Goal: Transaction & Acquisition: Purchase product/service

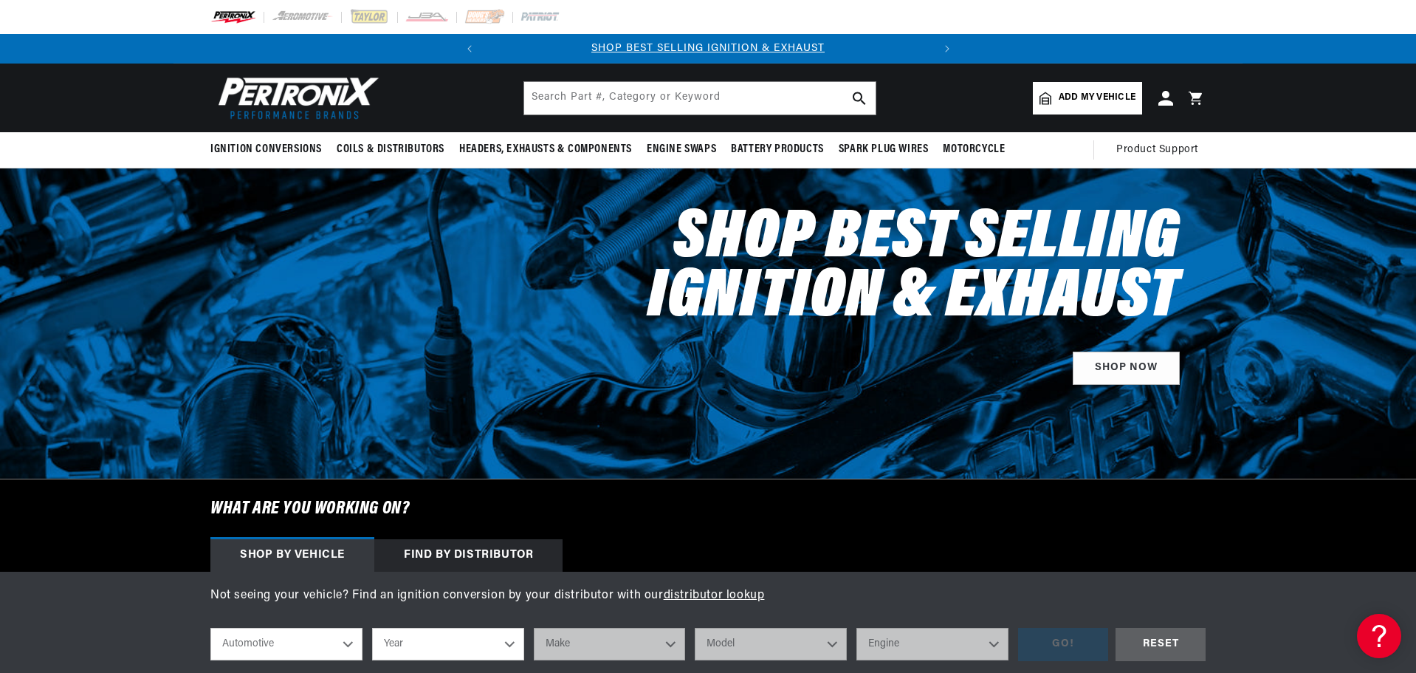
click at [1071, 93] on span "Add my vehicle" at bounding box center [1097, 98] width 77 height 14
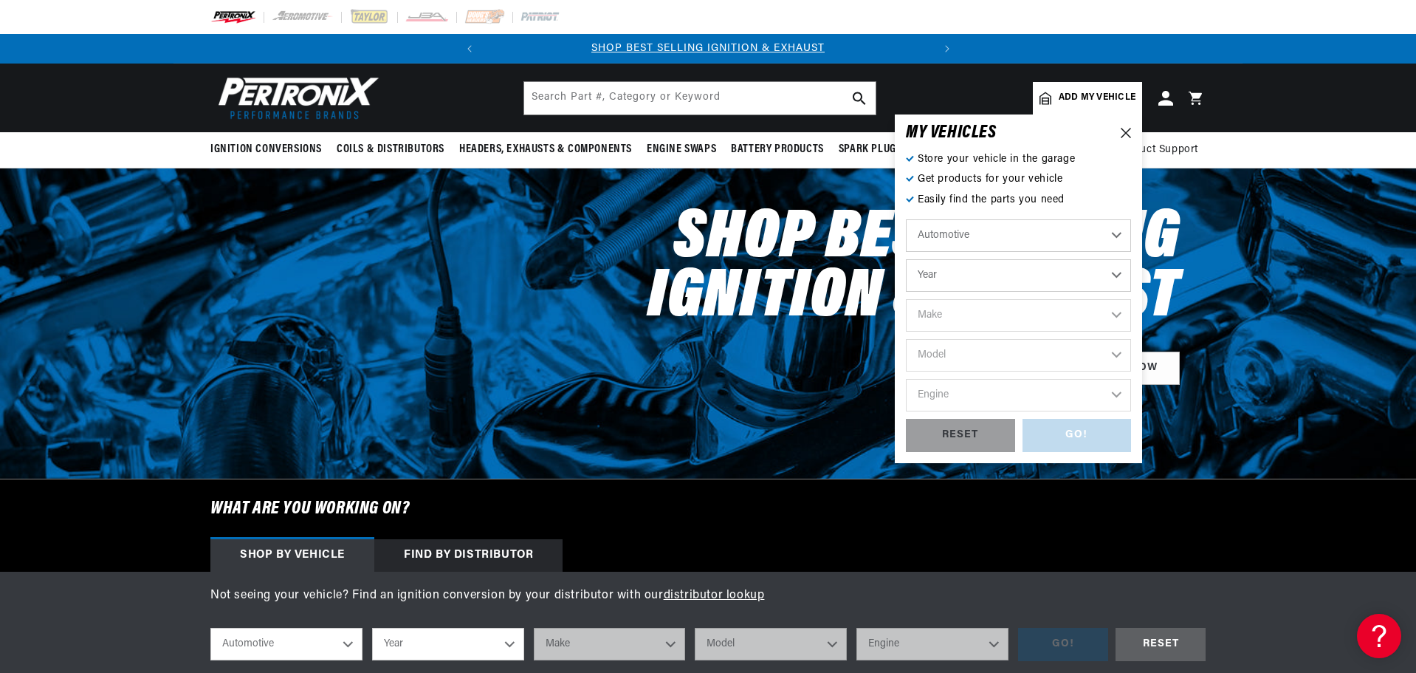
click at [1032, 281] on select "Year 2024 2023 2022 2021 2020 2019 2018 2017 2016 2015 2014 2013 2012 2011 2010…" at bounding box center [1018, 275] width 225 height 32
select select "1995"
click at [906, 259] on select "Year 2024 2023 2022 2021 2020 2019 2018 2017 2016 2015 2014 2013 2012 2011 2010…" at bounding box center [1018, 275] width 225 height 32
select select "1995"
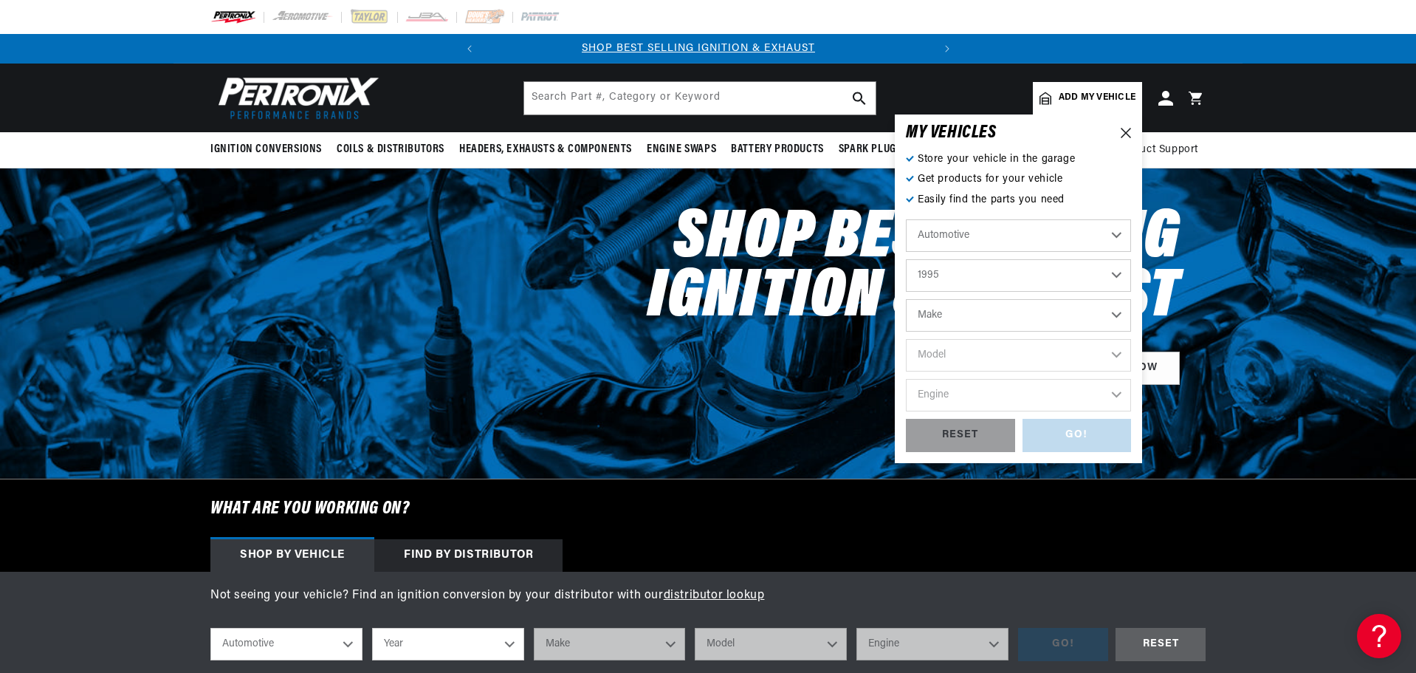
scroll to position [0, 0]
click at [975, 313] on select "Make Buick Cadillac Chevrolet Chrysler Dodge Ford GMC Hyundai Jeep Lincoln Mazd…" at bounding box center [1018, 315] width 225 height 32
select select "Ford"
click at [906, 299] on select "Make Buick Cadillac Chevrolet Chrysler Dodge Ford GMC Hyundai Jeep Lincoln Mazd…" at bounding box center [1018, 315] width 225 height 32
select select "Ford"
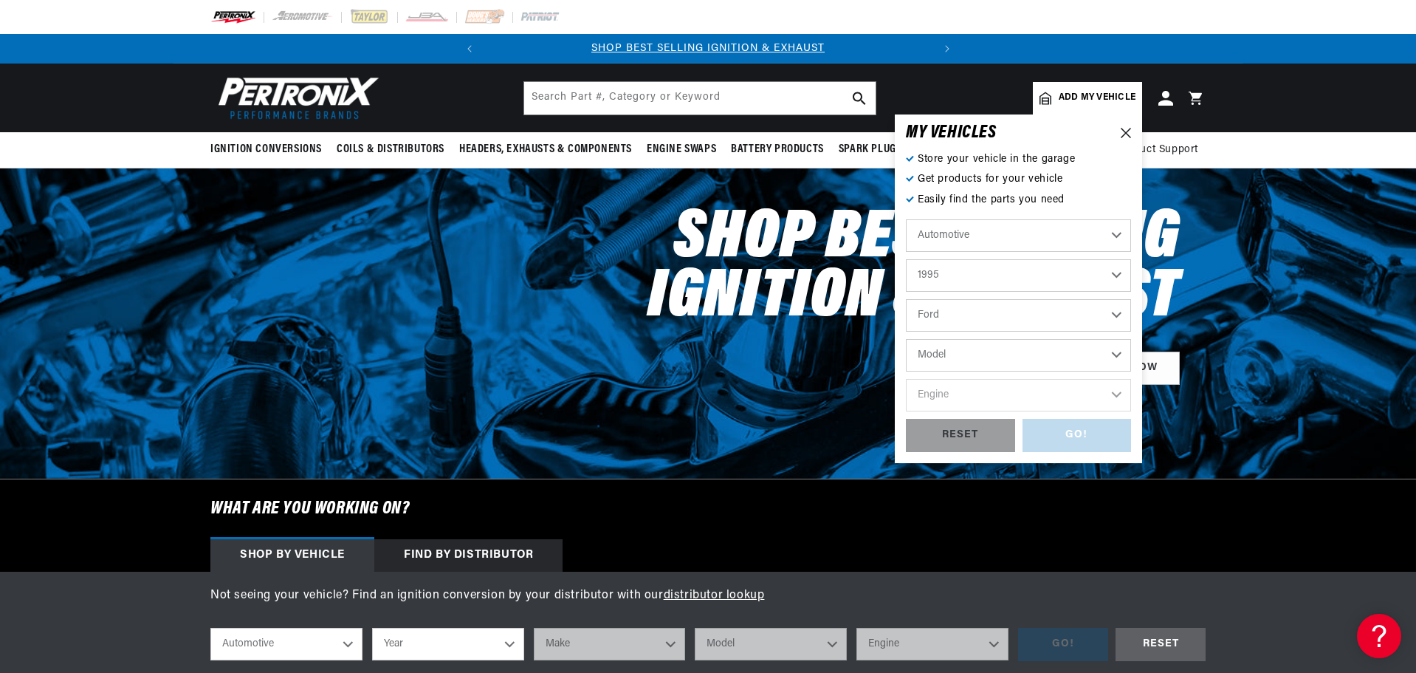
click at [961, 354] on select "Model Aerostar Bronco Crown Victoria E-150 Econoline E-150 Econoline Club Wagon…" at bounding box center [1018, 355] width 225 height 32
select select "F-150"
click at [906, 339] on select "Model Aerostar Bronco Crown Victoria E-150 Econoline E-150 Econoline Club Wagon…" at bounding box center [1018, 355] width 225 height 32
select select "F-150"
click at [978, 399] on select "Engine 4.9L 5.0L 5.8L" at bounding box center [1018, 395] width 225 height 32
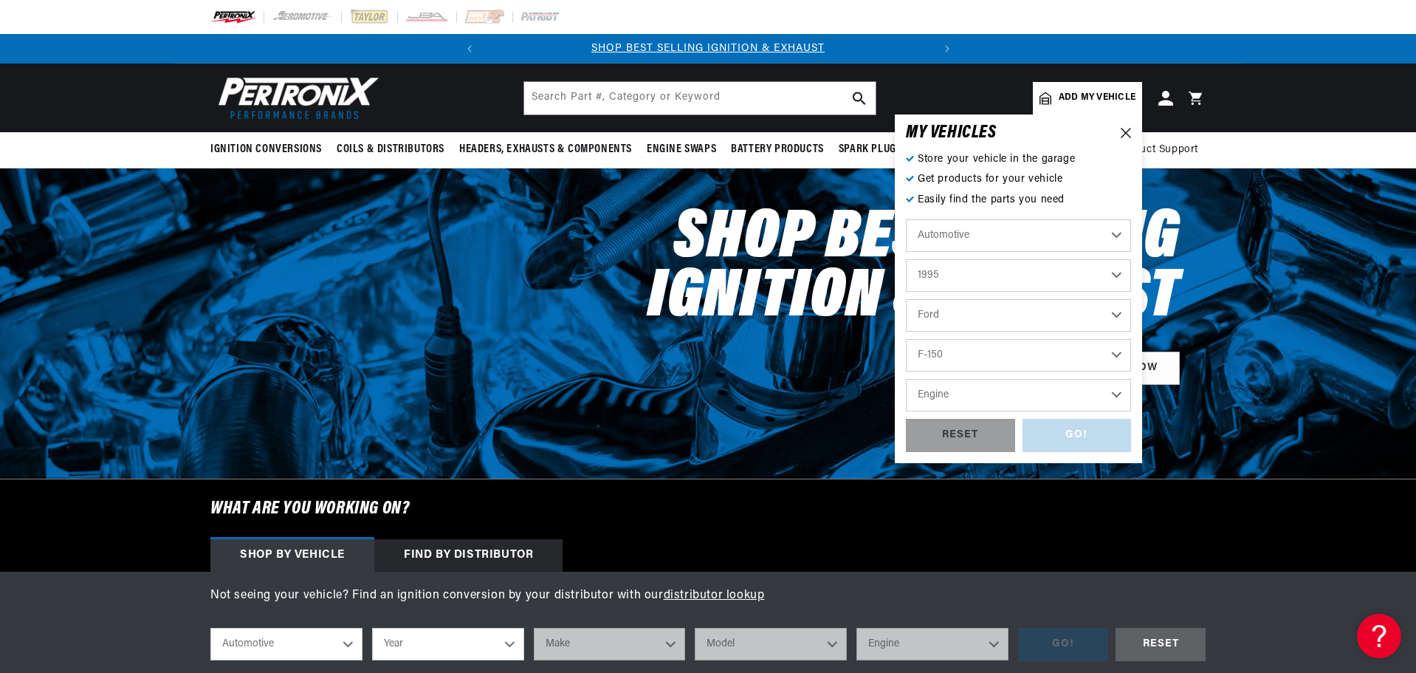
select select "5.8L"
click at [906, 379] on select "Engine 4.9L 5.0L 5.8L" at bounding box center [1018, 395] width 225 height 32
select select "5.8L"
click at [1074, 434] on div "GO!" at bounding box center [1077, 435] width 109 height 33
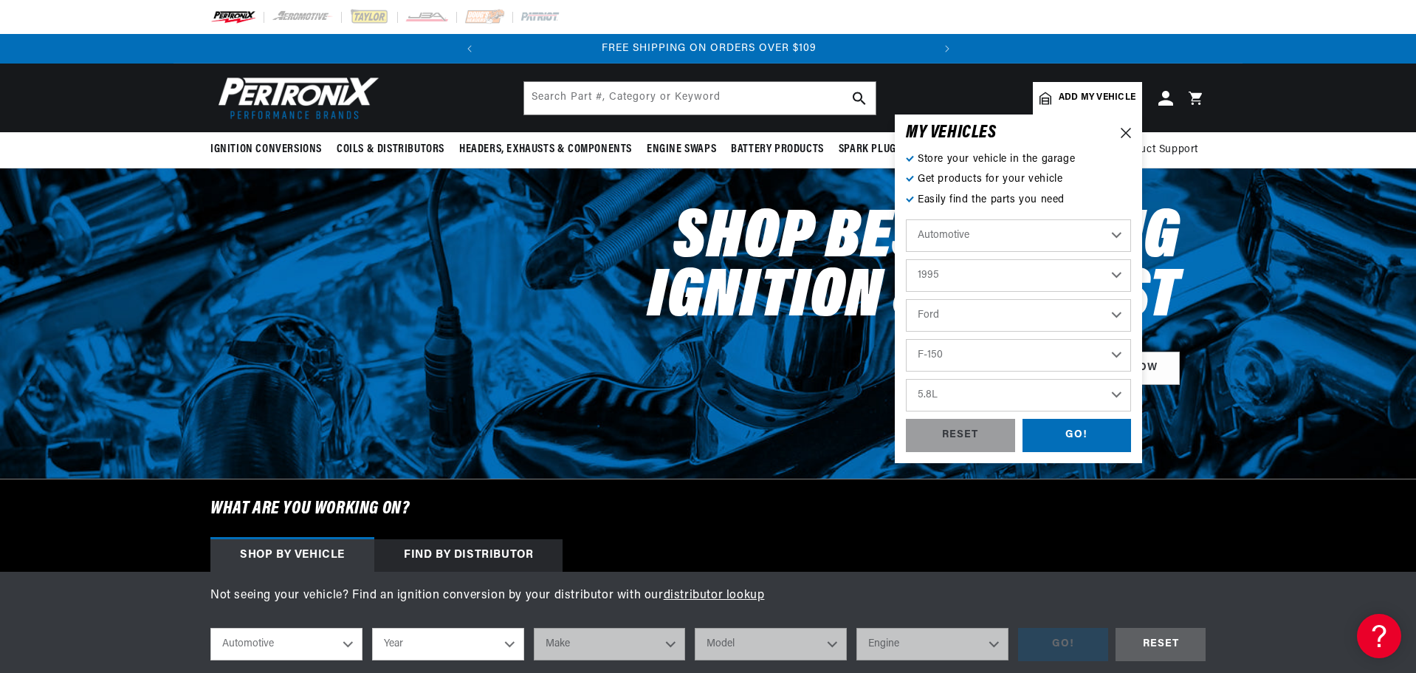
select select "1995"
select select "Ford"
select select "F-150"
select select "5.8L"
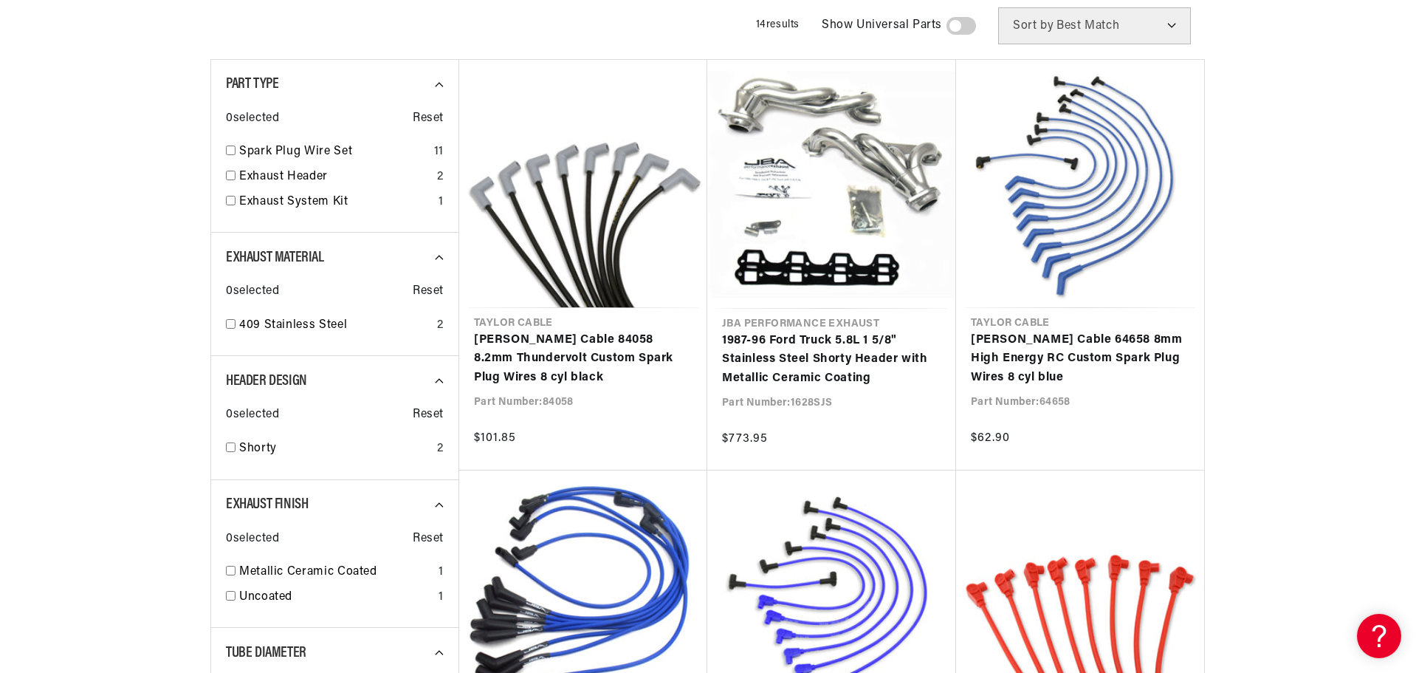
scroll to position [222, 0]
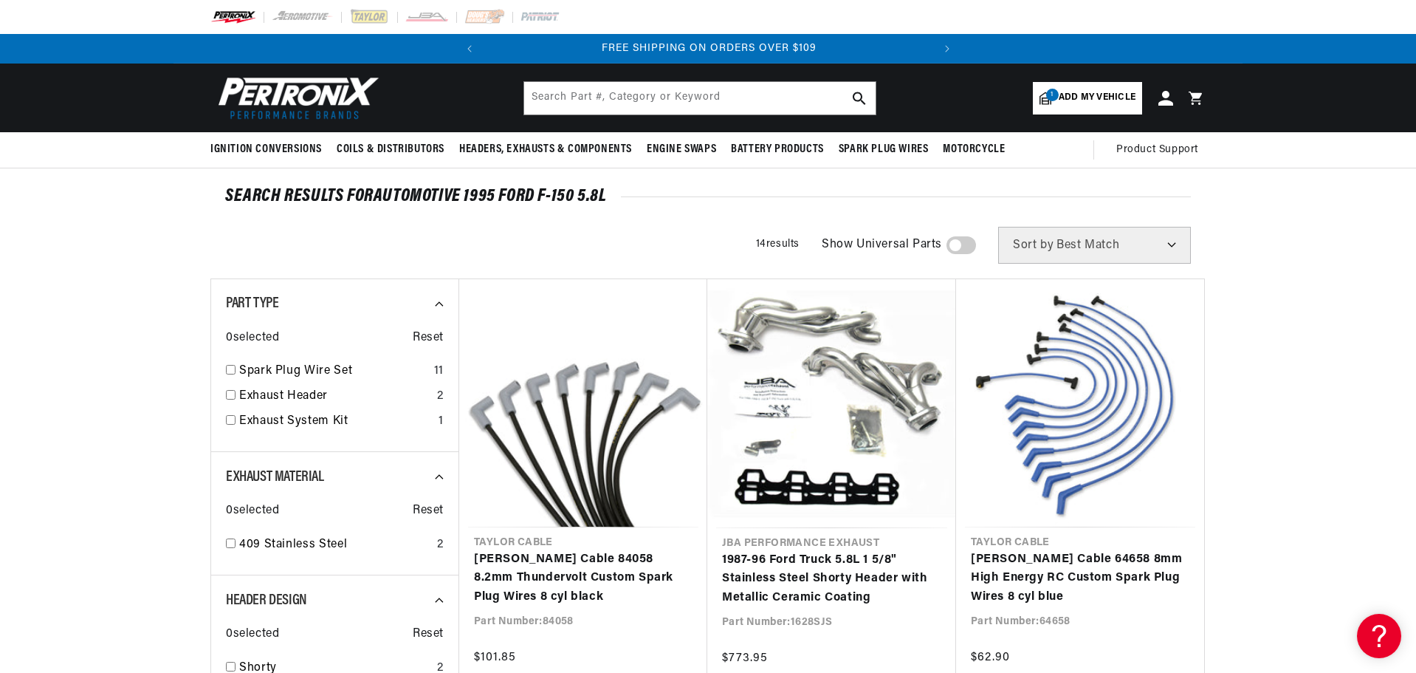
click at [1090, 96] on span "Add my vehicle" at bounding box center [1097, 98] width 77 height 14
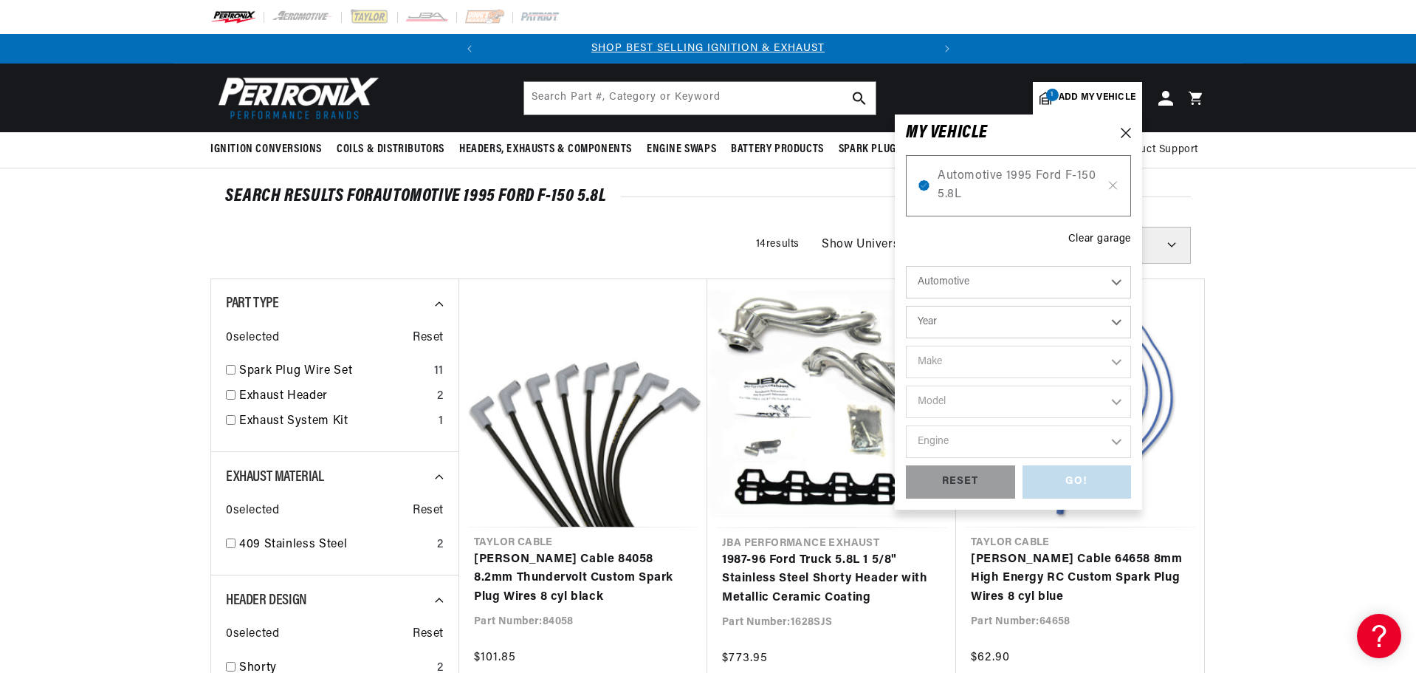
click at [1012, 326] on select "Year [DATE] 2023 2022 2021 2020 2019 2018 2017 2016 2015 2014 2013 2012 2011 20…" at bounding box center [1018, 322] width 225 height 32
select select "1969"
click at [906, 306] on select "Year 2024 2023 2022 2021 2020 2019 2018 2017 2016 2015 2014 2013 2012 2011 2010…" at bounding box center [1018, 322] width 225 height 32
select select "1969"
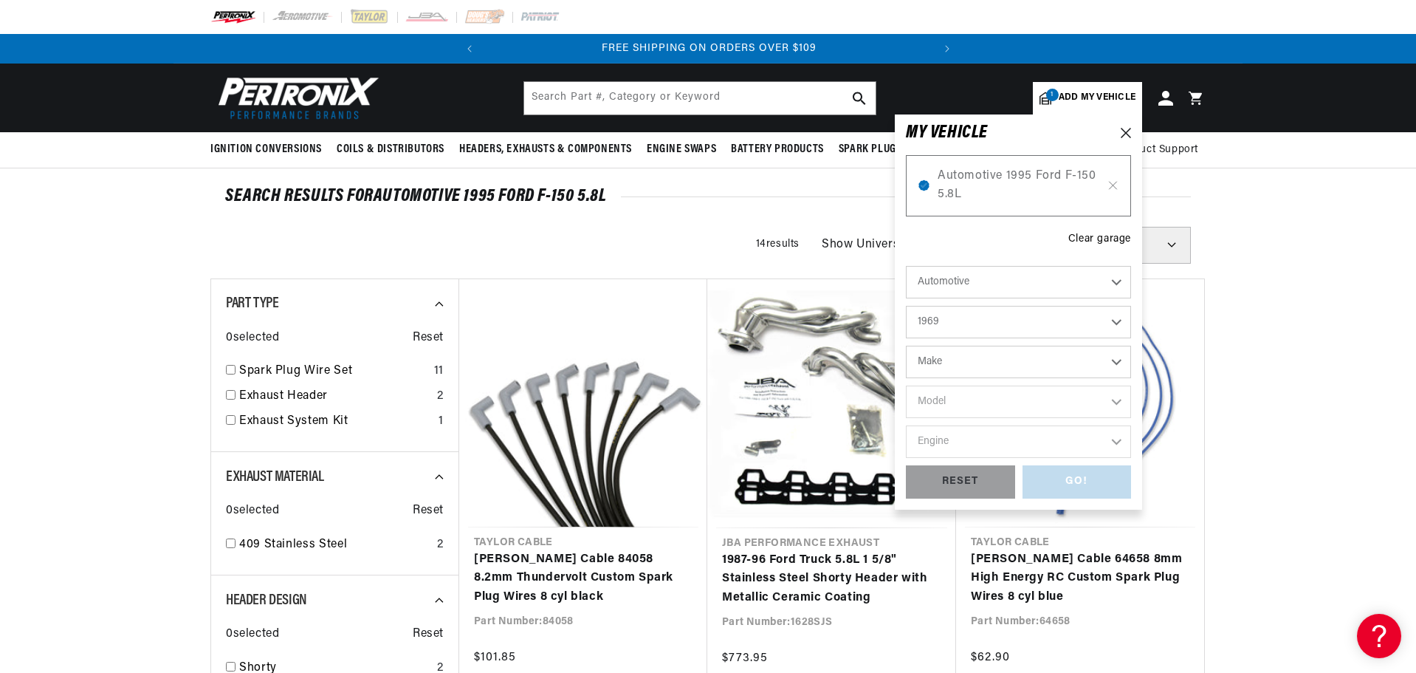
click at [1012, 363] on select "Make Alfa Romeo American Motors Aston Martin Austin Austin Healey Avanti BMW Bu…" at bounding box center [1018, 362] width 225 height 32
select select "Ford"
click at [906, 346] on select "Make Alfa Romeo American Motors Aston Martin Austin Austin Healey Avanti BMW Bu…" at bounding box center [1018, 362] width 225 height 32
select select "Ford"
click at [981, 402] on select "Model Bronco Country Sedan Country Squire Custom Custom 500 E-100 Econoline E-2…" at bounding box center [1018, 401] width 225 height 32
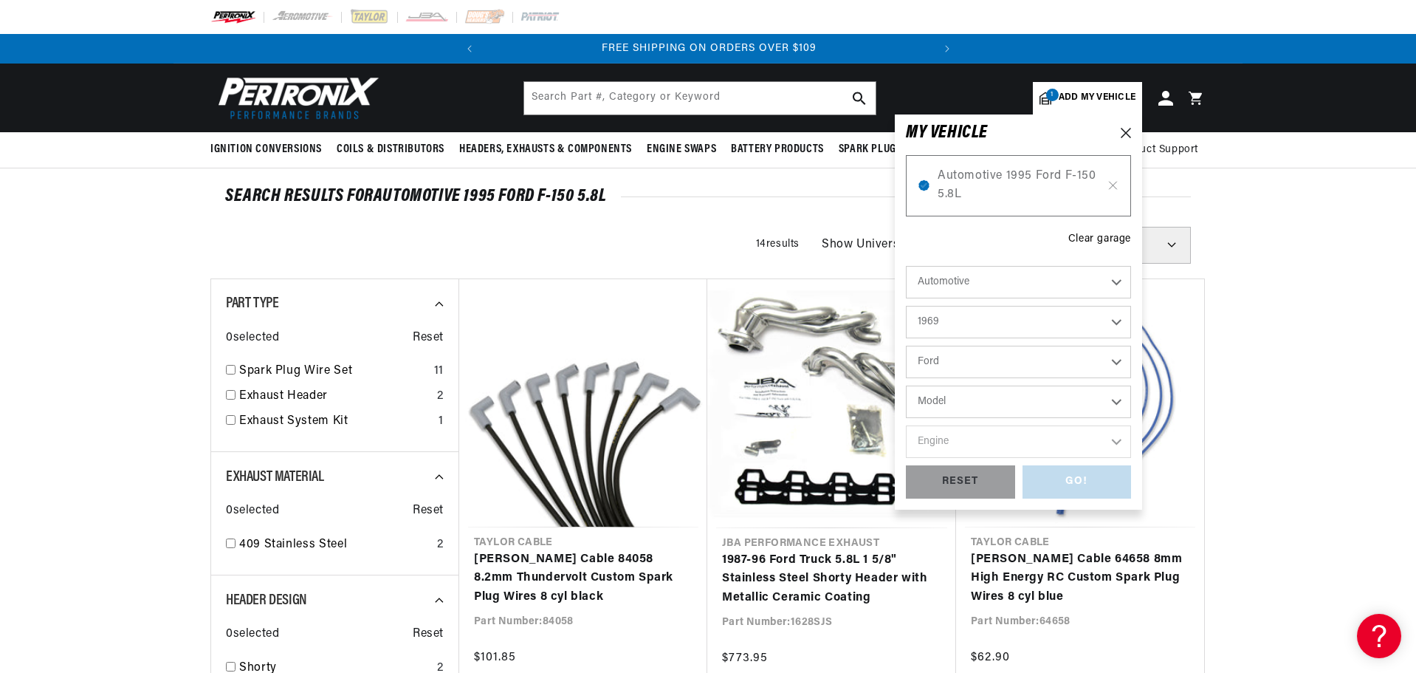
select select "Mustang"
click at [906, 385] on select "Model Bronco Country Sedan Country Squire Custom Custom 500 E-100 Econoline E-2…" at bounding box center [1018, 401] width 225 height 32
select select "Mustang"
click at [998, 451] on select "Engine 4.3L 200cid / 3.3L 250cid / 4.1L 289cid / 4.7L 302cid / 5.0L 351cid / 5.…" at bounding box center [1018, 441] width 225 height 32
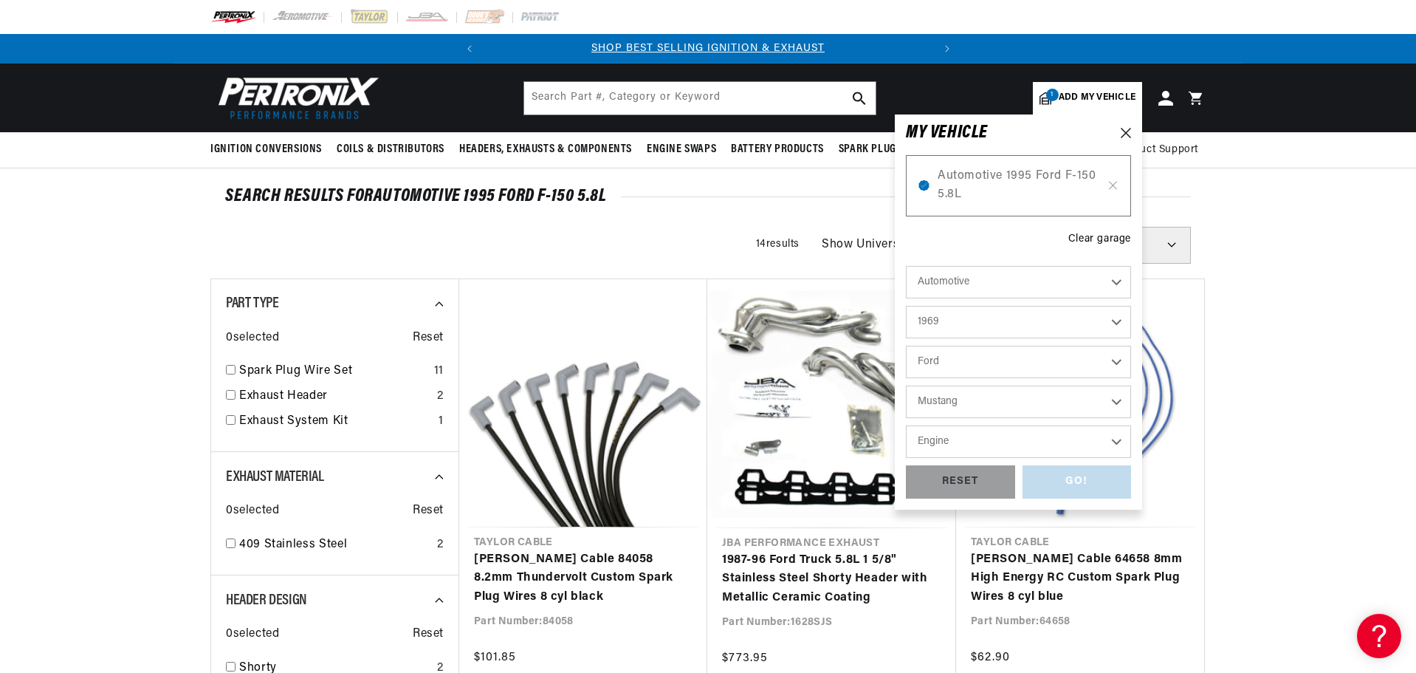
select select "351W"
click at [906, 425] on select "Engine 4.3L 200cid / 3.3L 250cid / 4.1L 289cid / 4.7L 302cid / 5.0L 351cid / 5.…" at bounding box center [1018, 441] width 225 height 32
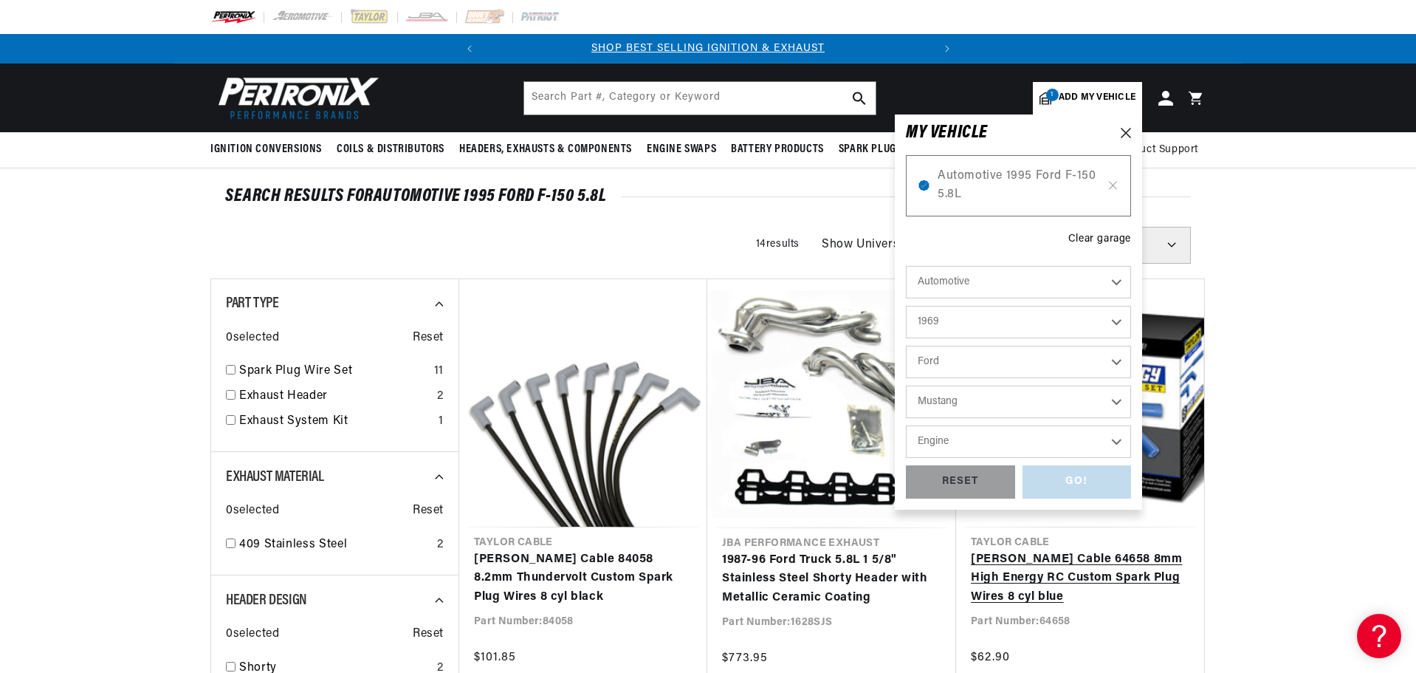
select select "351W"
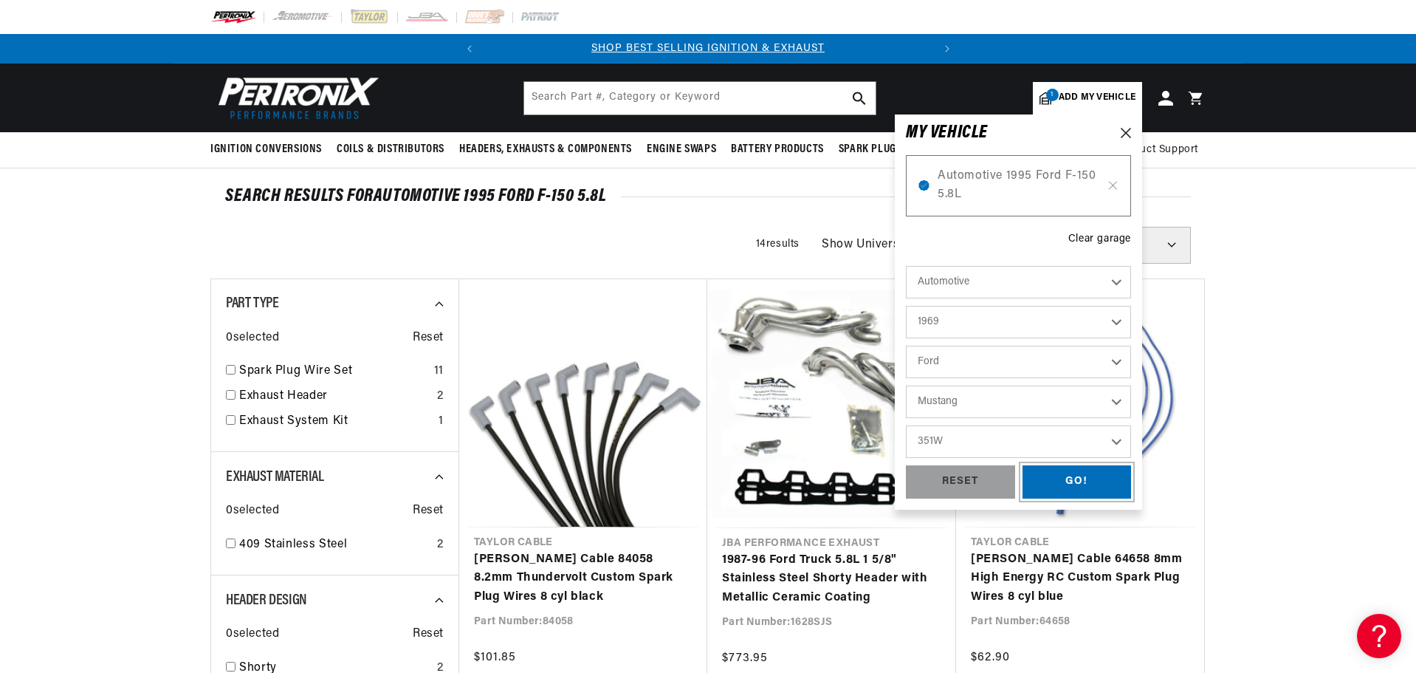
click at [1066, 481] on div "GO!" at bounding box center [1077, 481] width 109 height 33
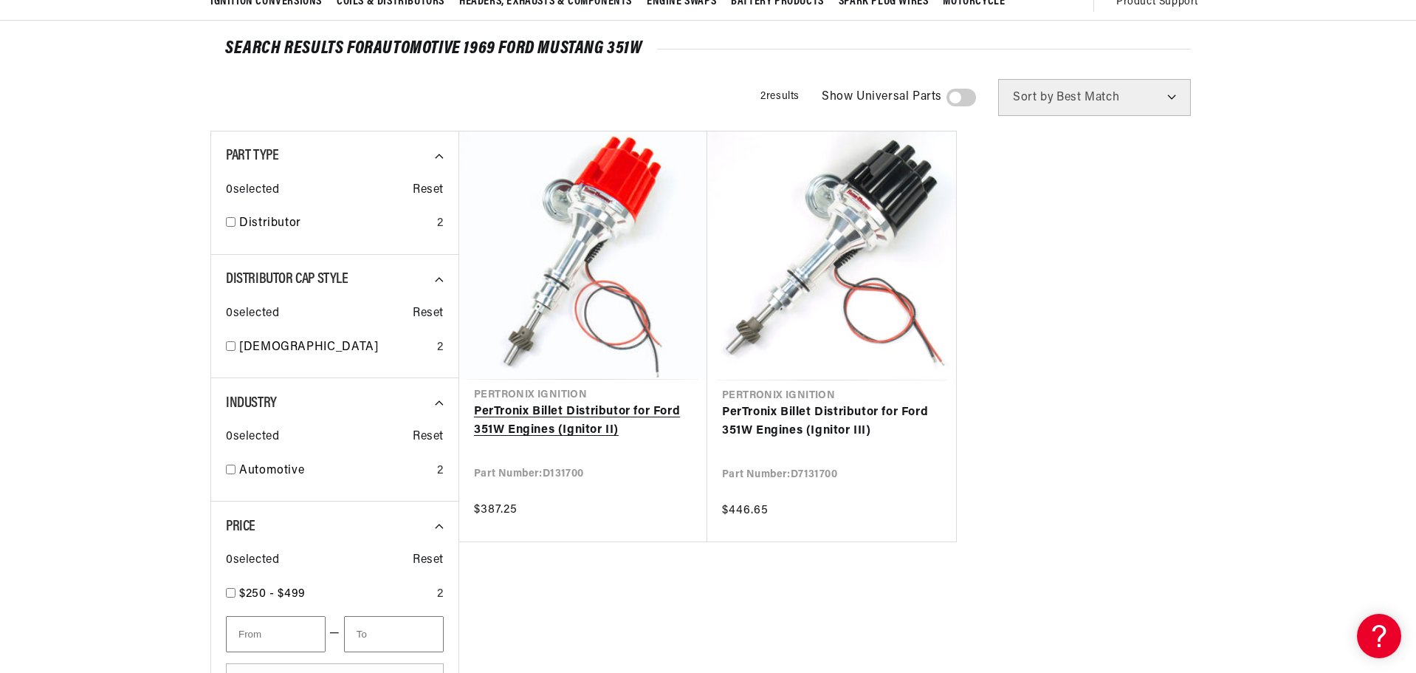
scroll to position [0, 447]
click at [589, 409] on link "PerTronix Billet Distributor for Ford 351W Engines (Ignitor II)" at bounding box center [583, 421] width 219 height 38
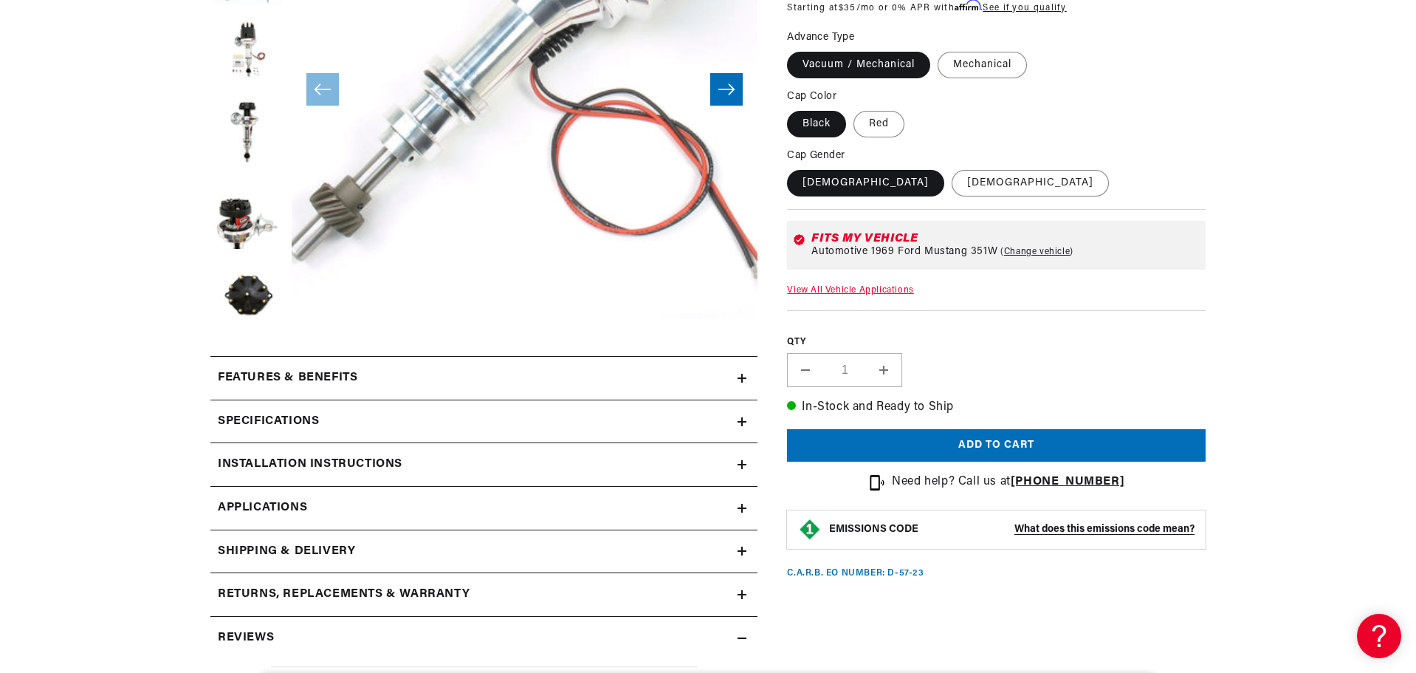
scroll to position [0, 447]
click at [231, 212] on button "Load image 5 in gallery view" at bounding box center [247, 215] width 74 height 74
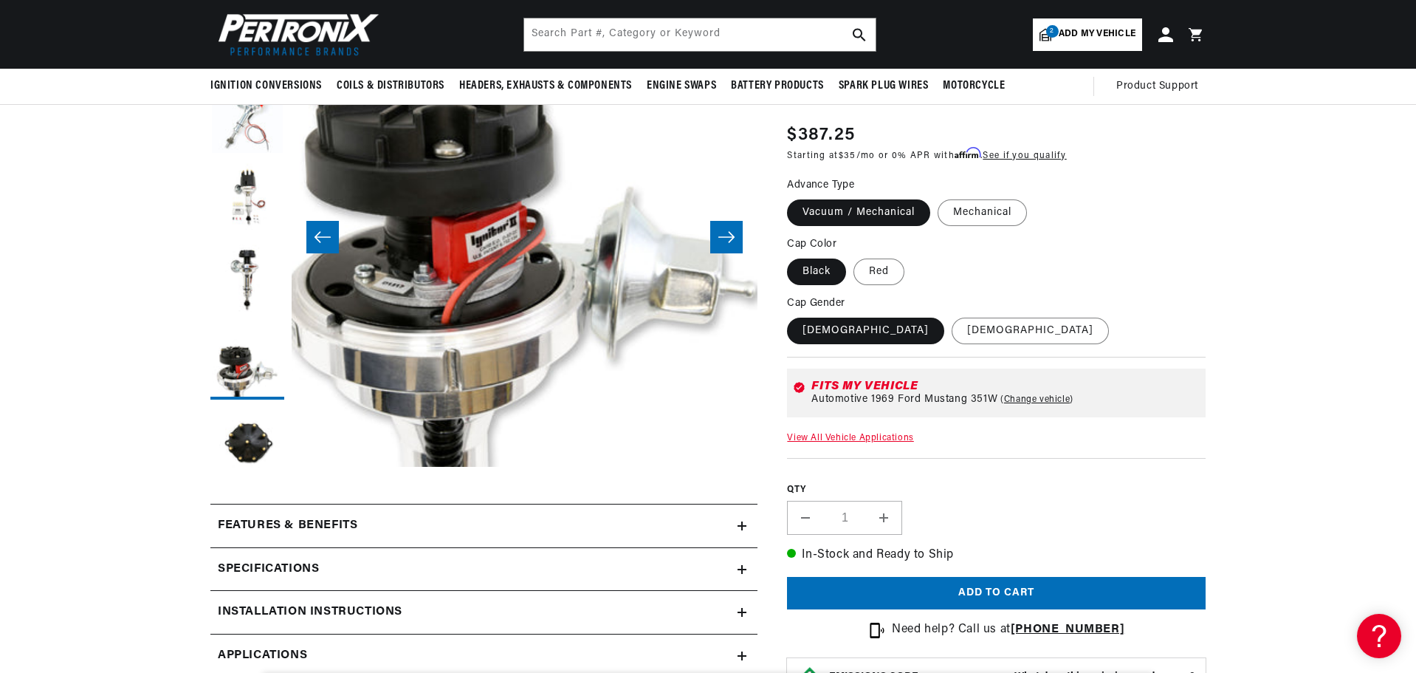
scroll to position [0, 1865]
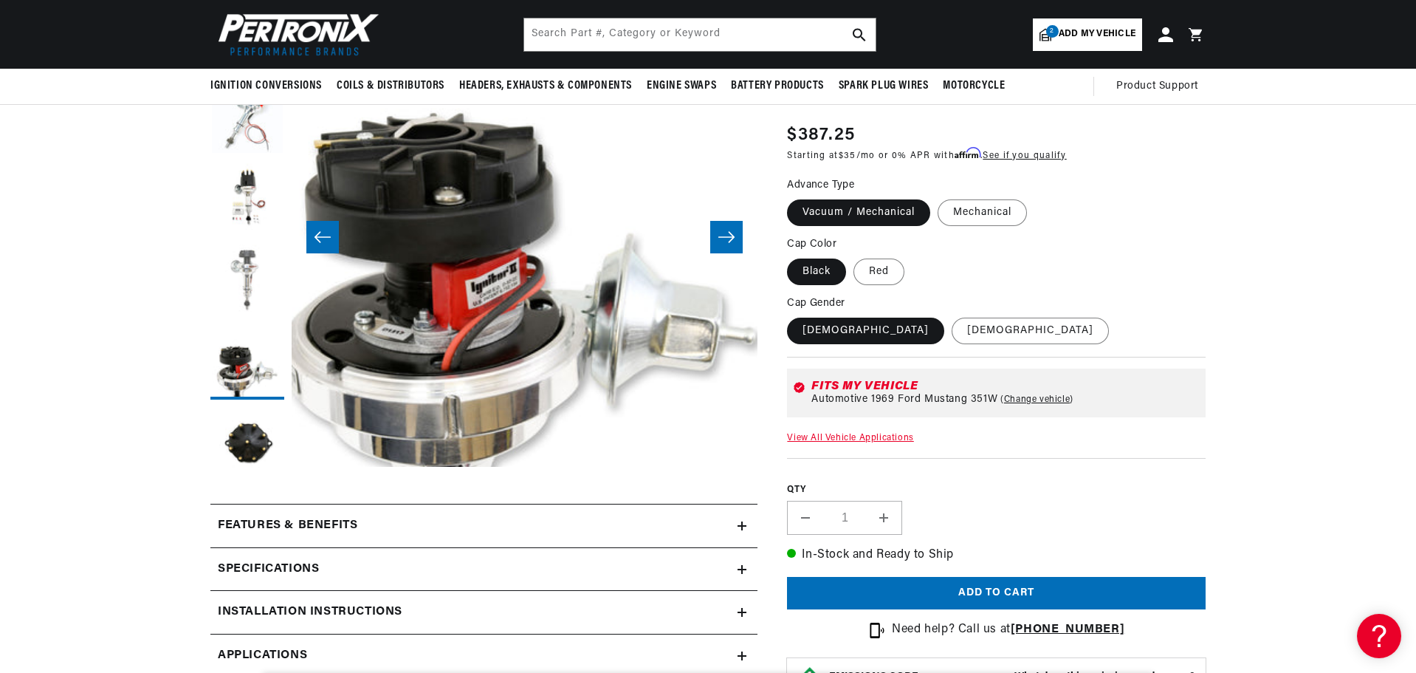
click at [250, 280] on button "Load image 4 in gallery view" at bounding box center [247, 281] width 74 height 74
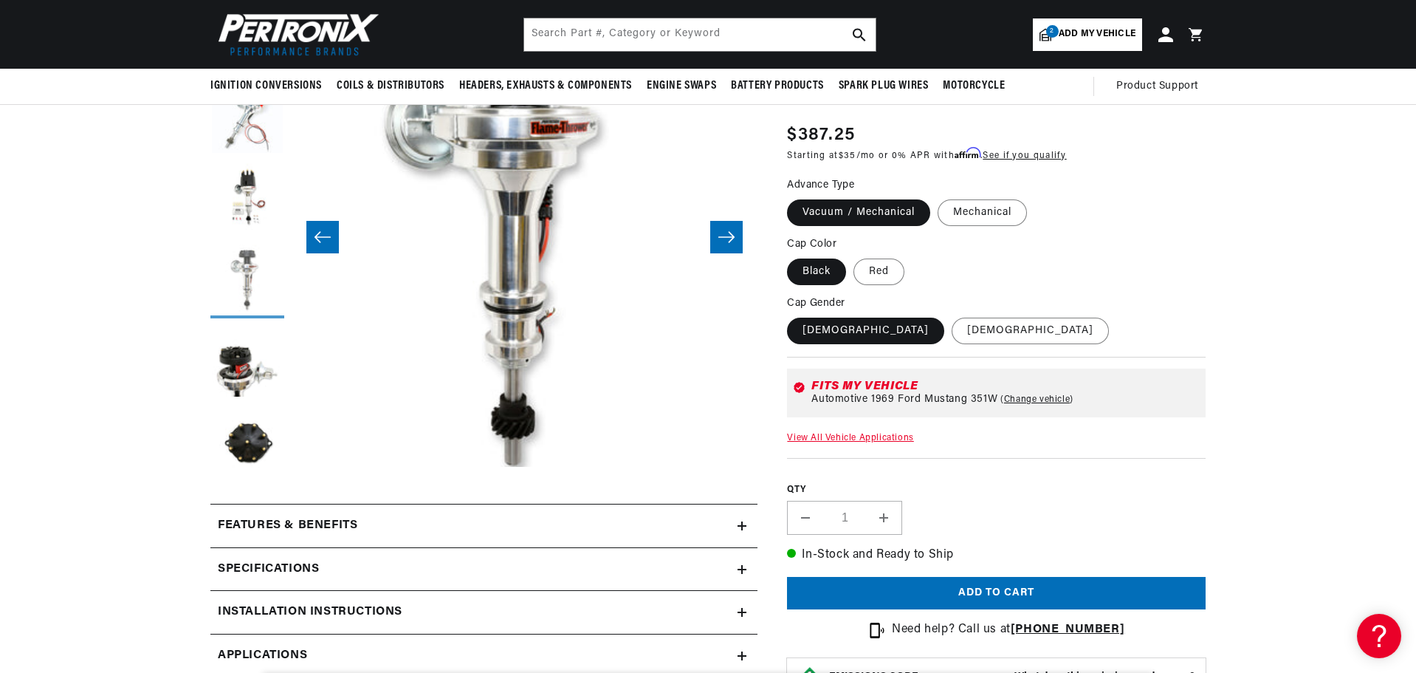
scroll to position [0, 1399]
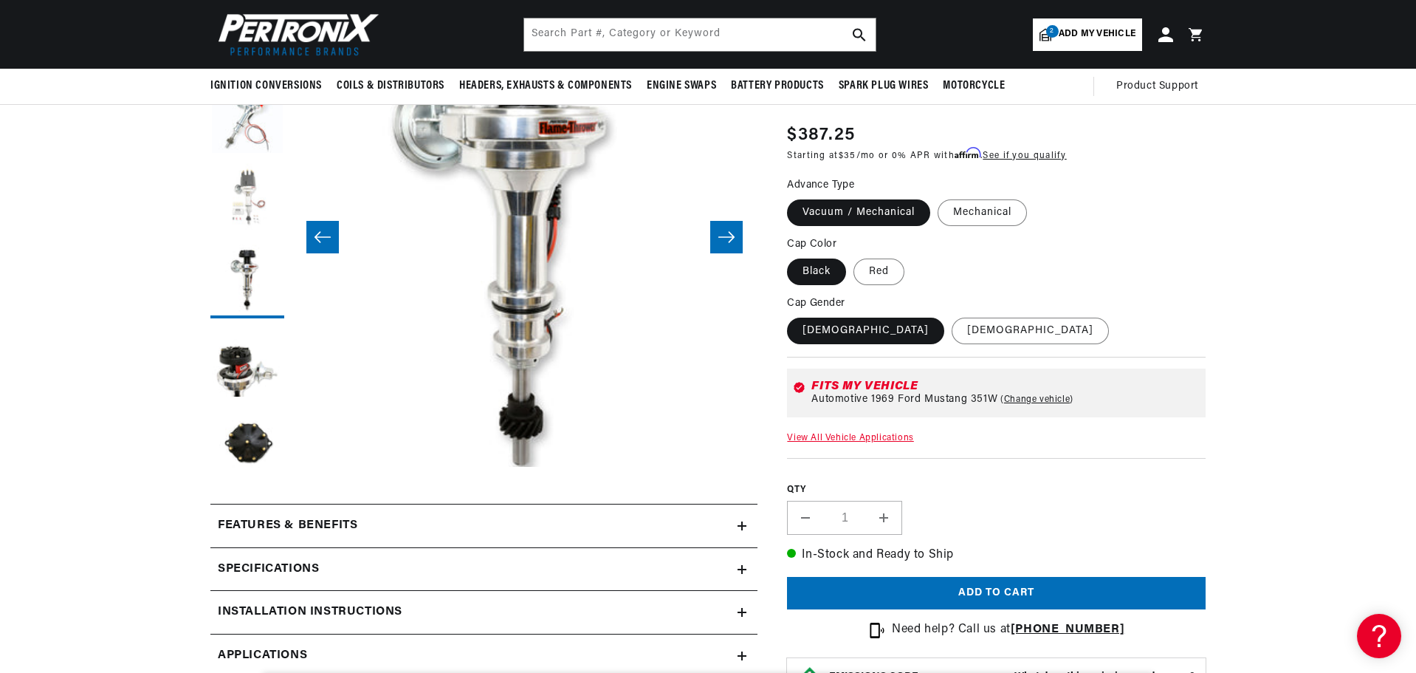
click at [239, 180] on button "Load image 3 in gallery view" at bounding box center [247, 200] width 74 height 74
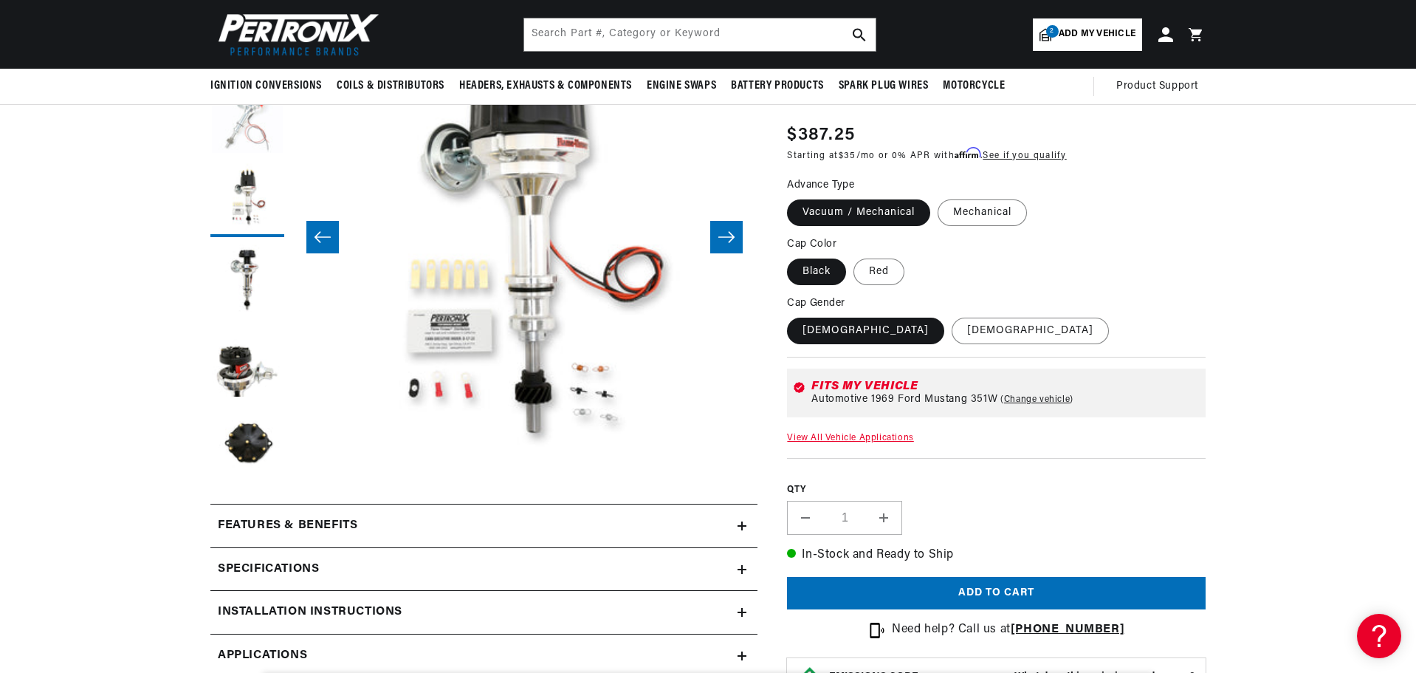
scroll to position [0, 0]
click at [241, 140] on button "Load image 2 in gallery view" at bounding box center [247, 119] width 74 height 74
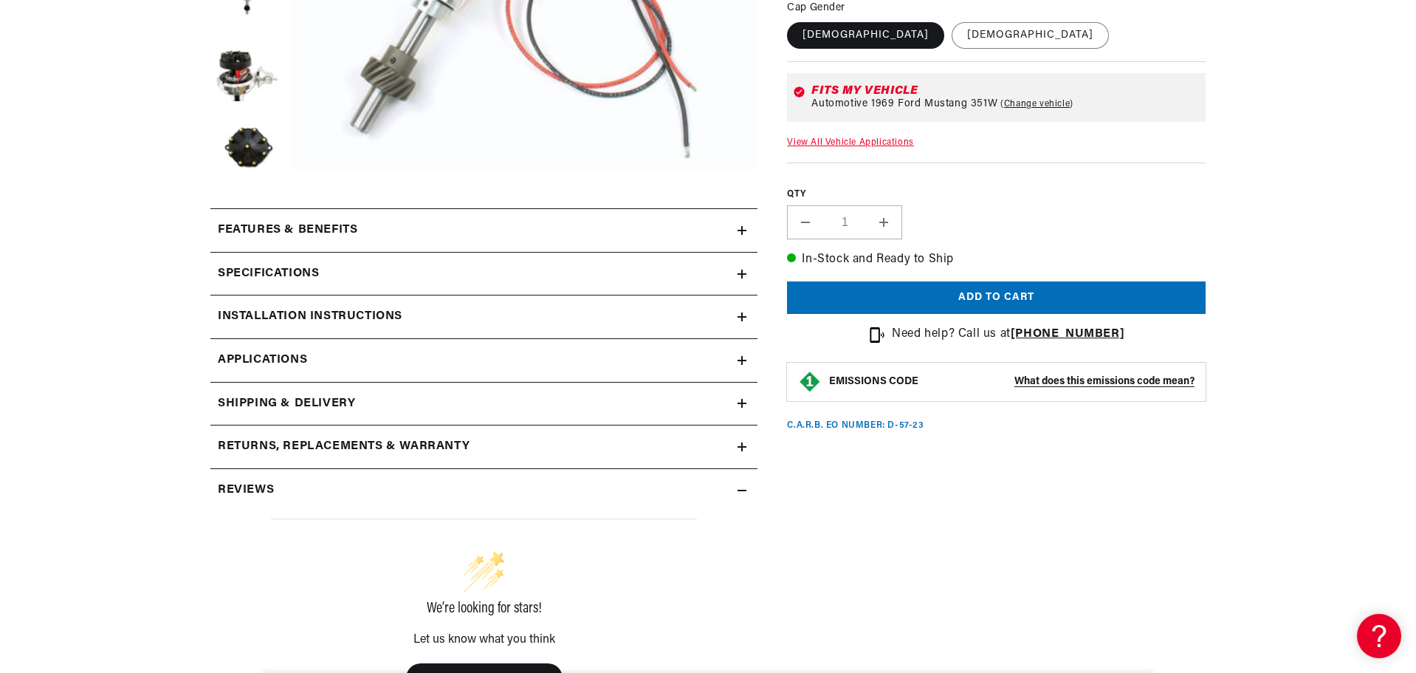
scroll to position [0, 447]
click at [351, 279] on div "Specifications" at bounding box center [473, 273] width 527 height 19
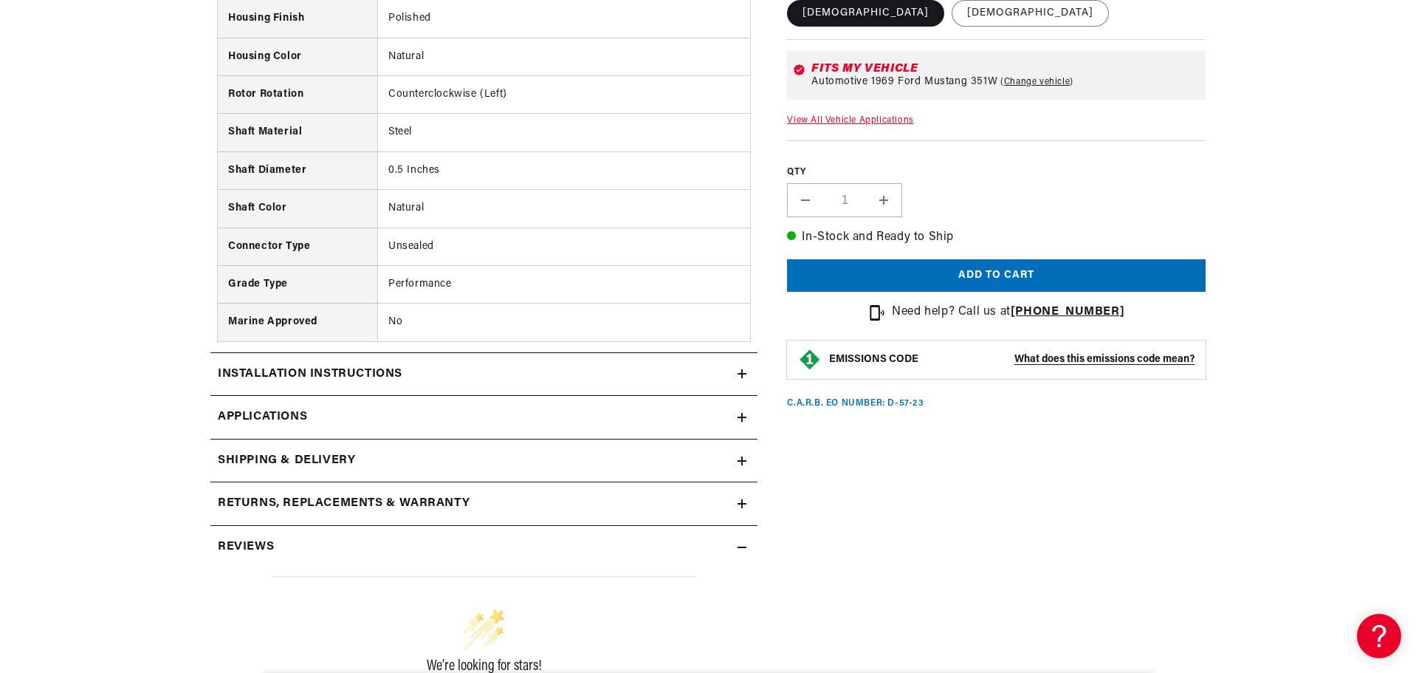
scroll to position [1551, 0]
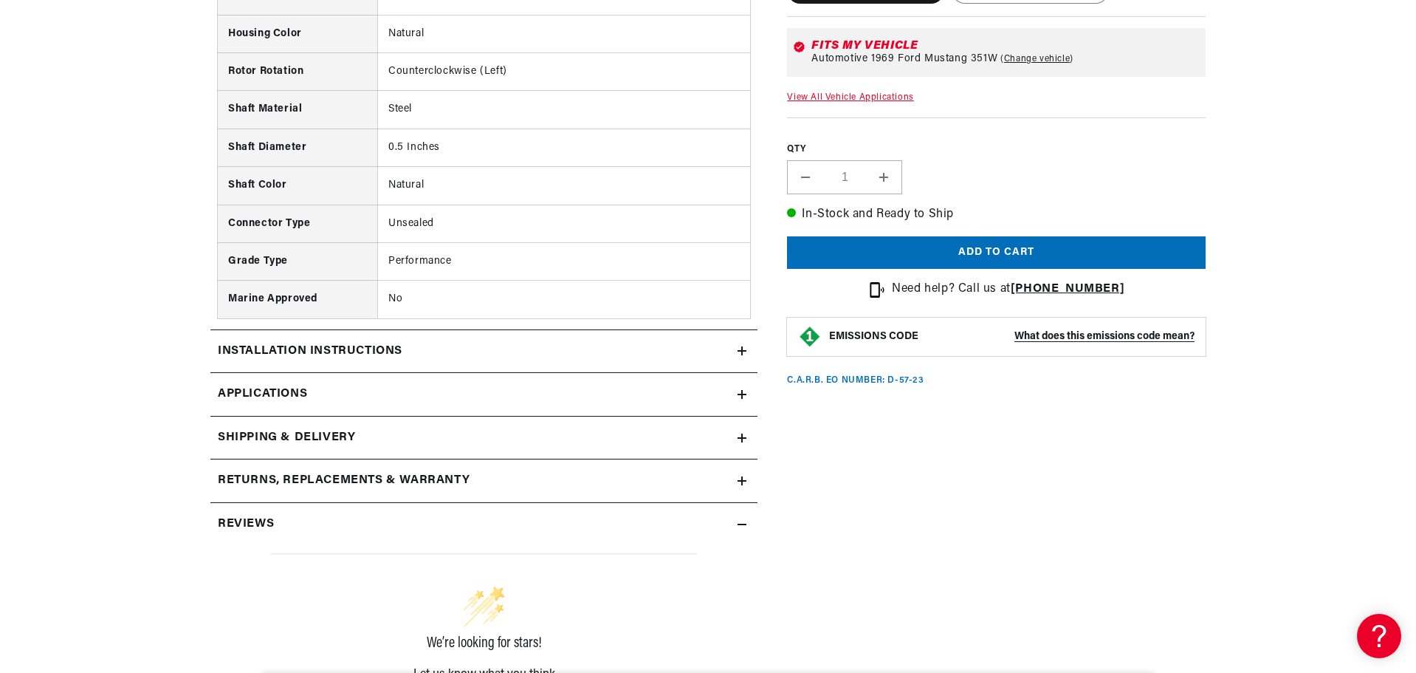
click at [411, 354] on div "Installation instructions" at bounding box center [473, 351] width 527 height 19
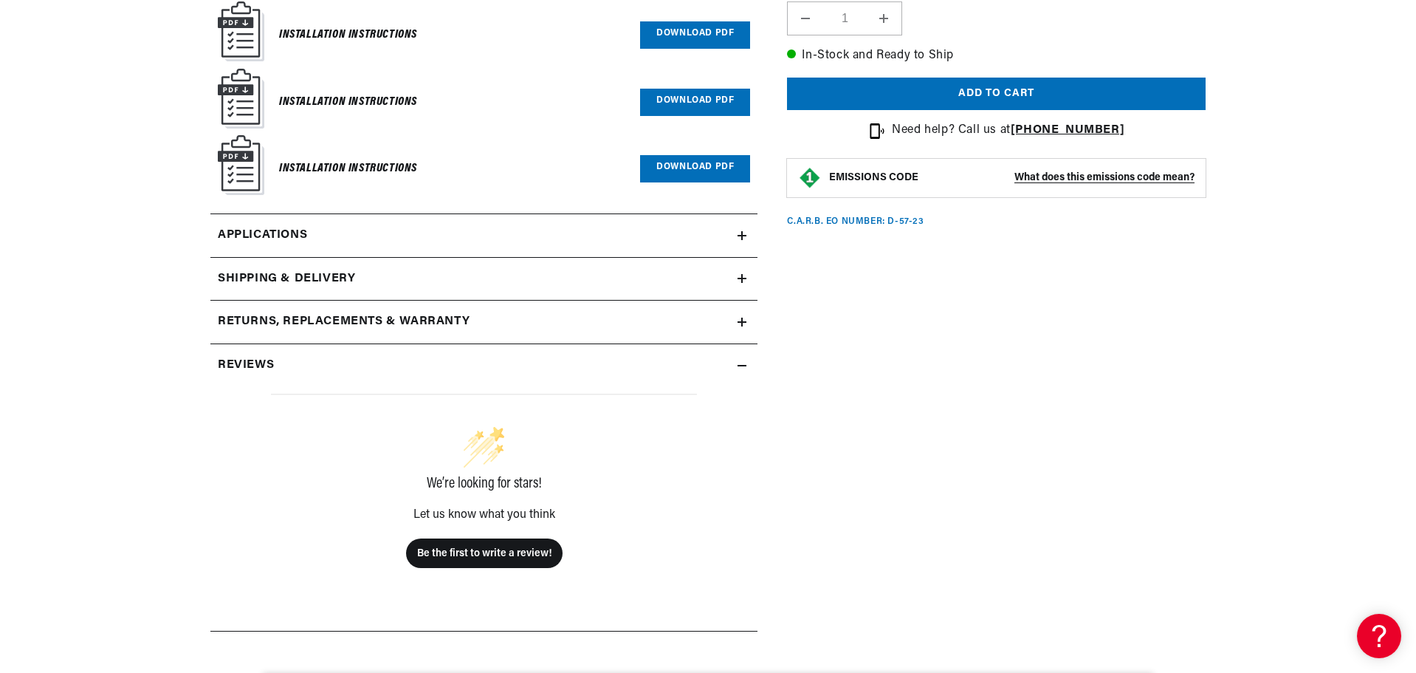
scroll to position [0, 0]
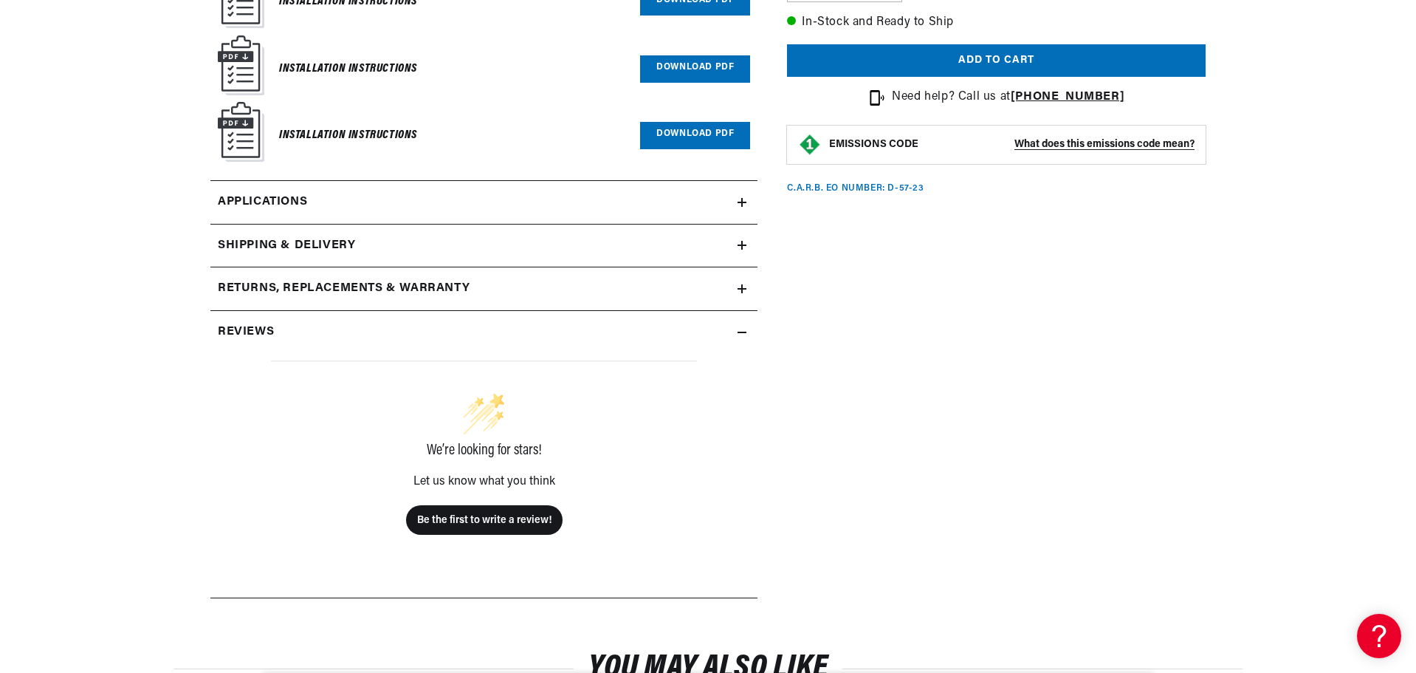
click at [313, 187] on link "Applications" at bounding box center [483, 203] width 547 height 44
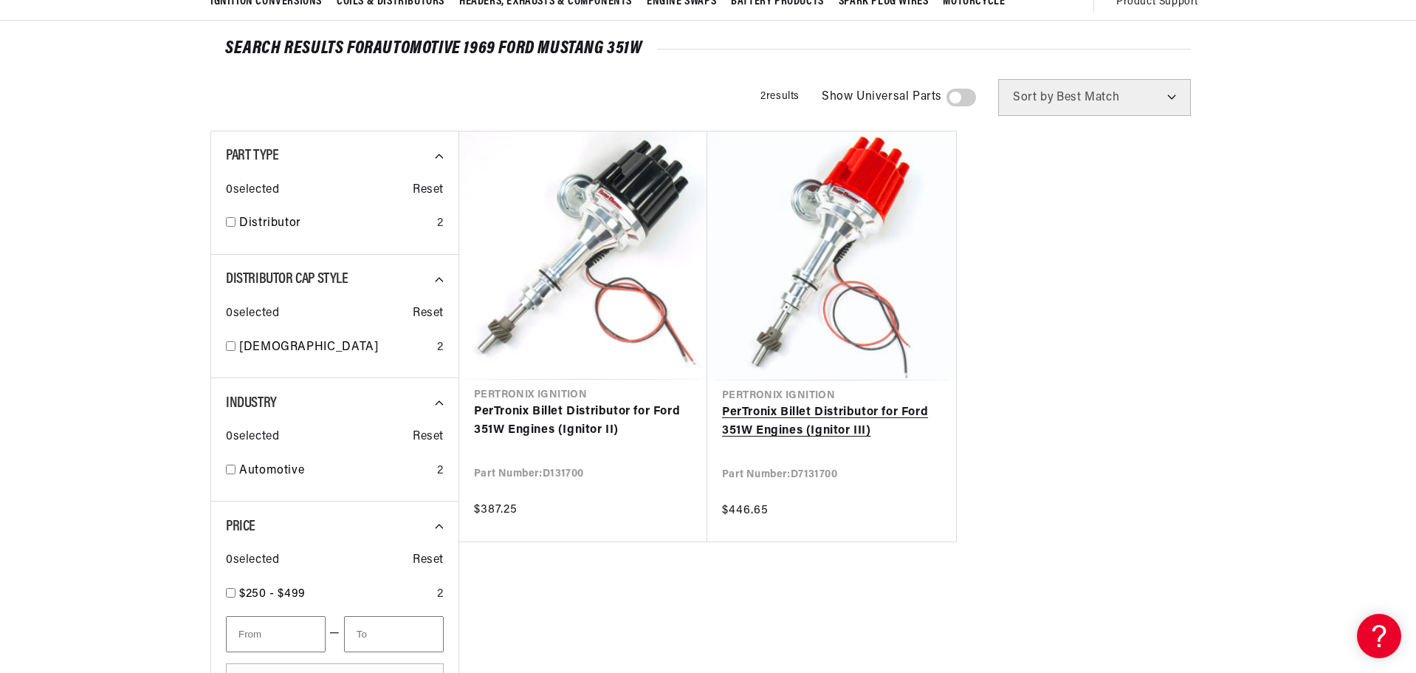
click at [858, 403] on link "PerTronix Billet Distributor for Ford 351W Engines (Ignitor III)" at bounding box center [831, 422] width 219 height 38
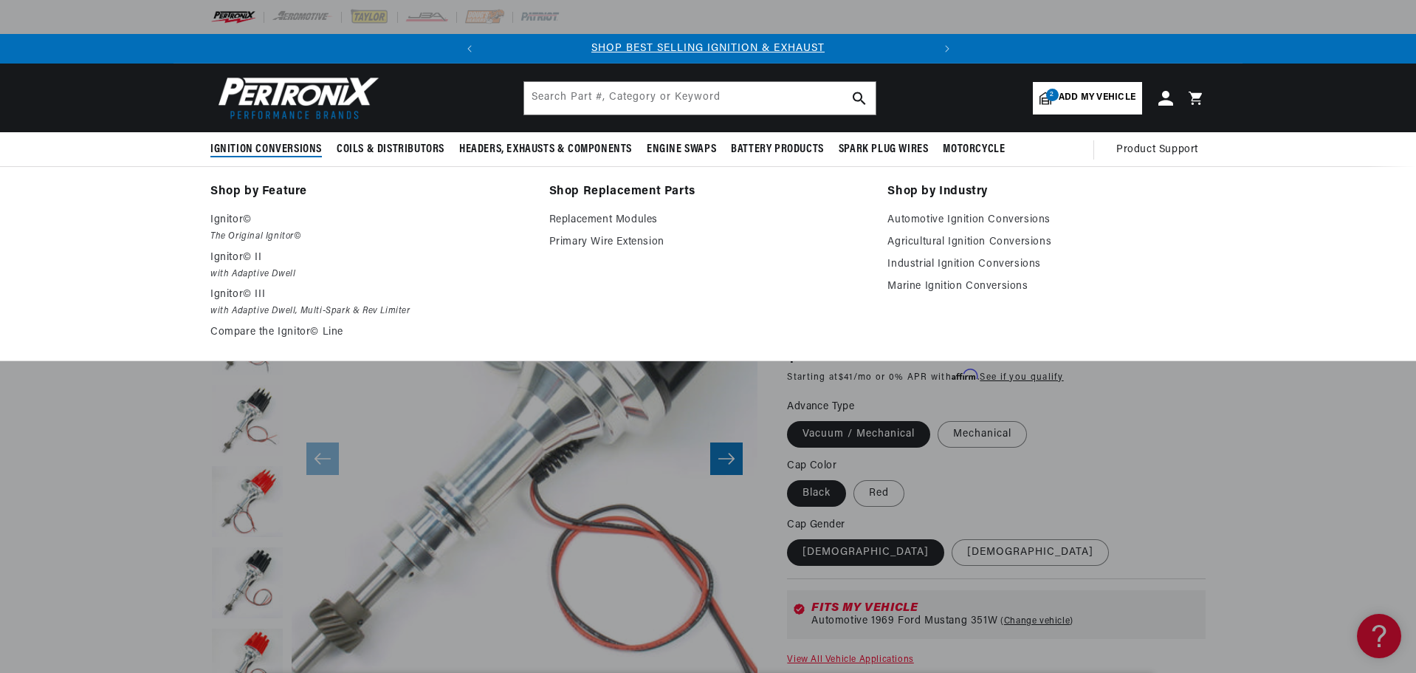
click at [179, 198] on div "Shop by Feature Ignitor© The Original Ignitor© Ignitor© II with Adaptive Dwell …" at bounding box center [708, 264] width 1069 height 164
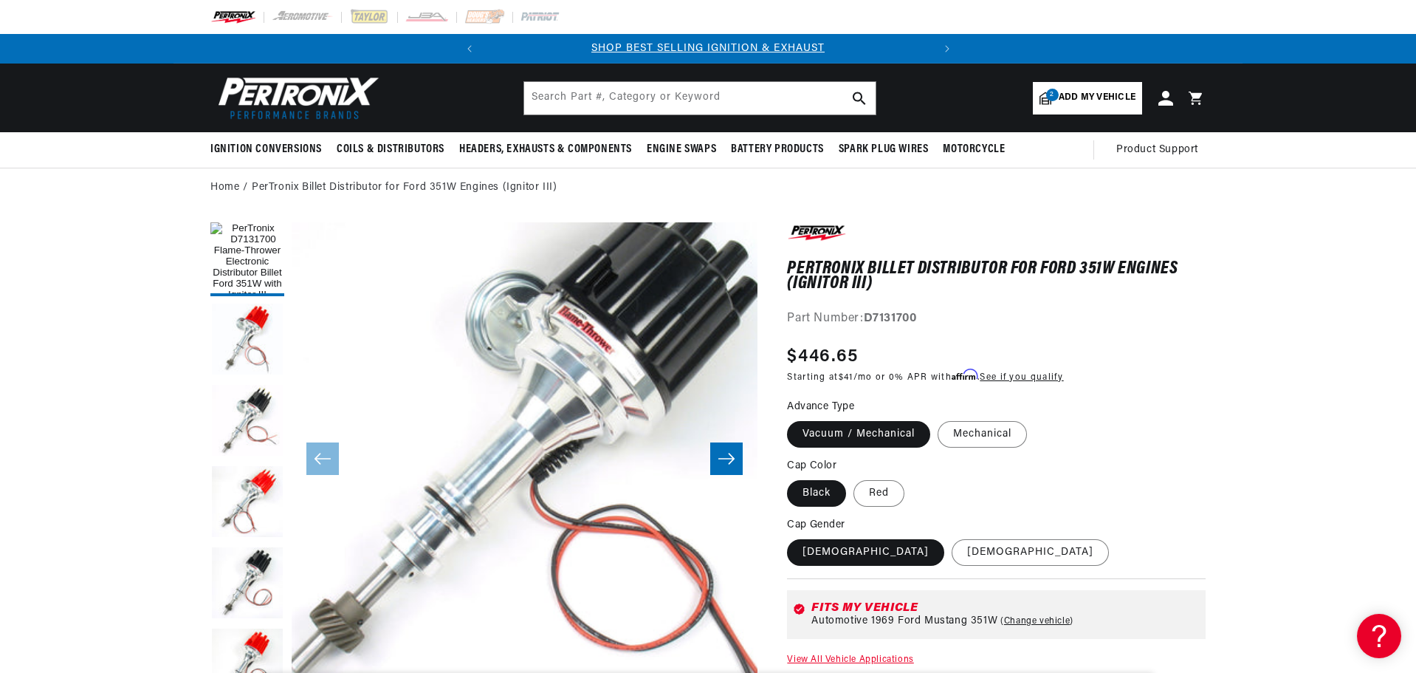
click at [285, 87] on img at bounding box center [295, 97] width 170 height 51
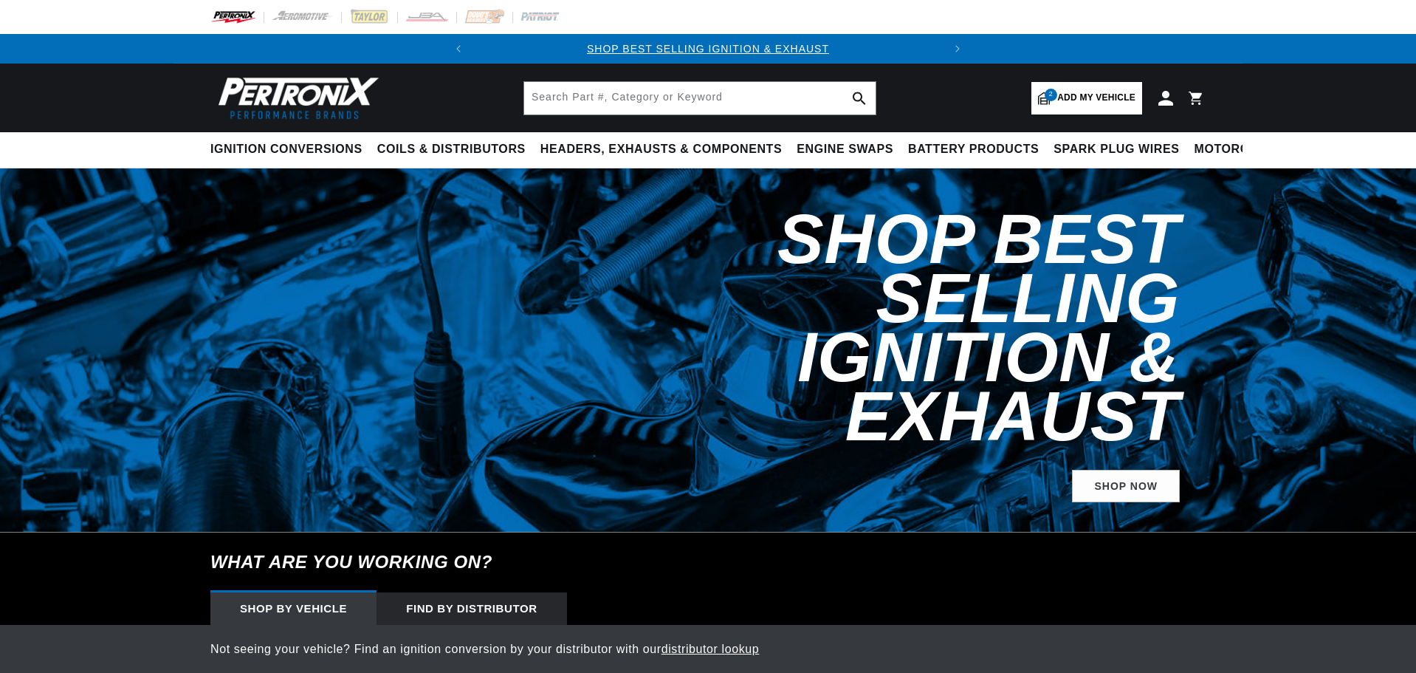
select select "1969"
select select "Ford"
select select "Mustang"
select select "351W"
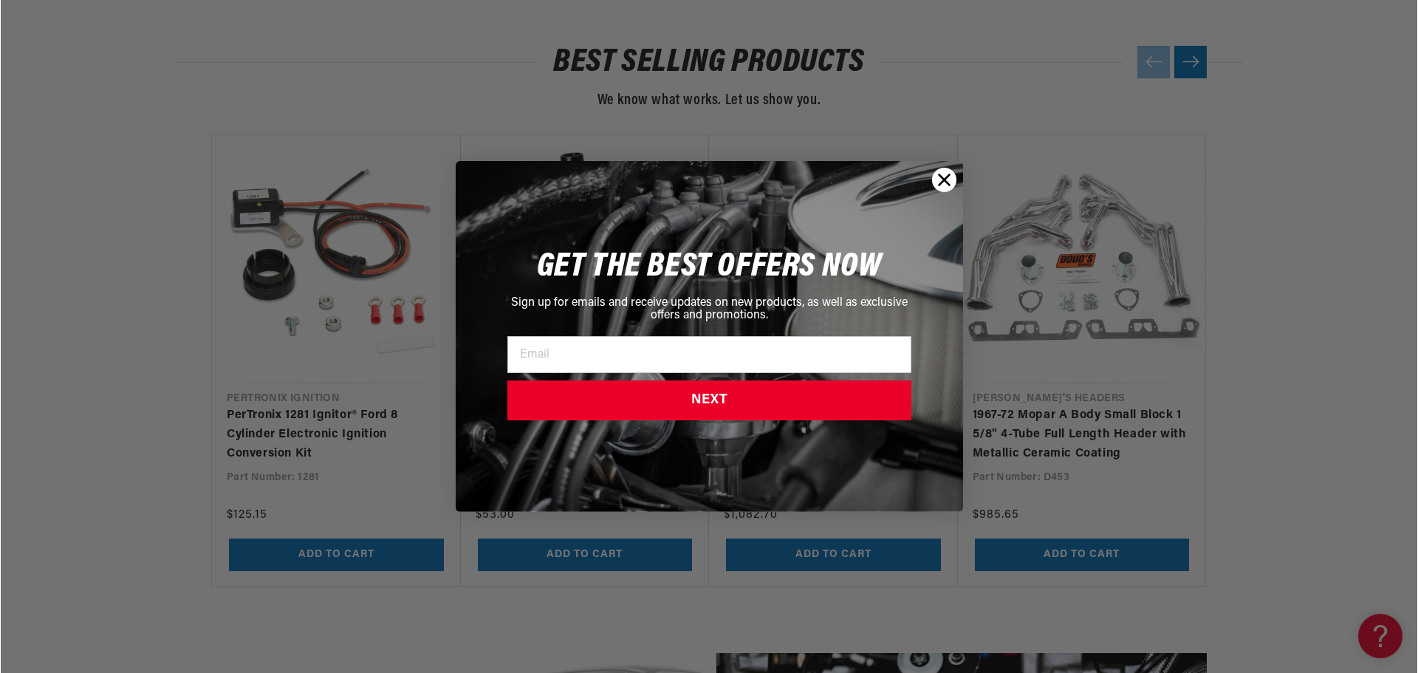
scroll to position [1625, 0]
click at [933, 179] on circle "Close dialog" at bounding box center [943, 180] width 24 height 24
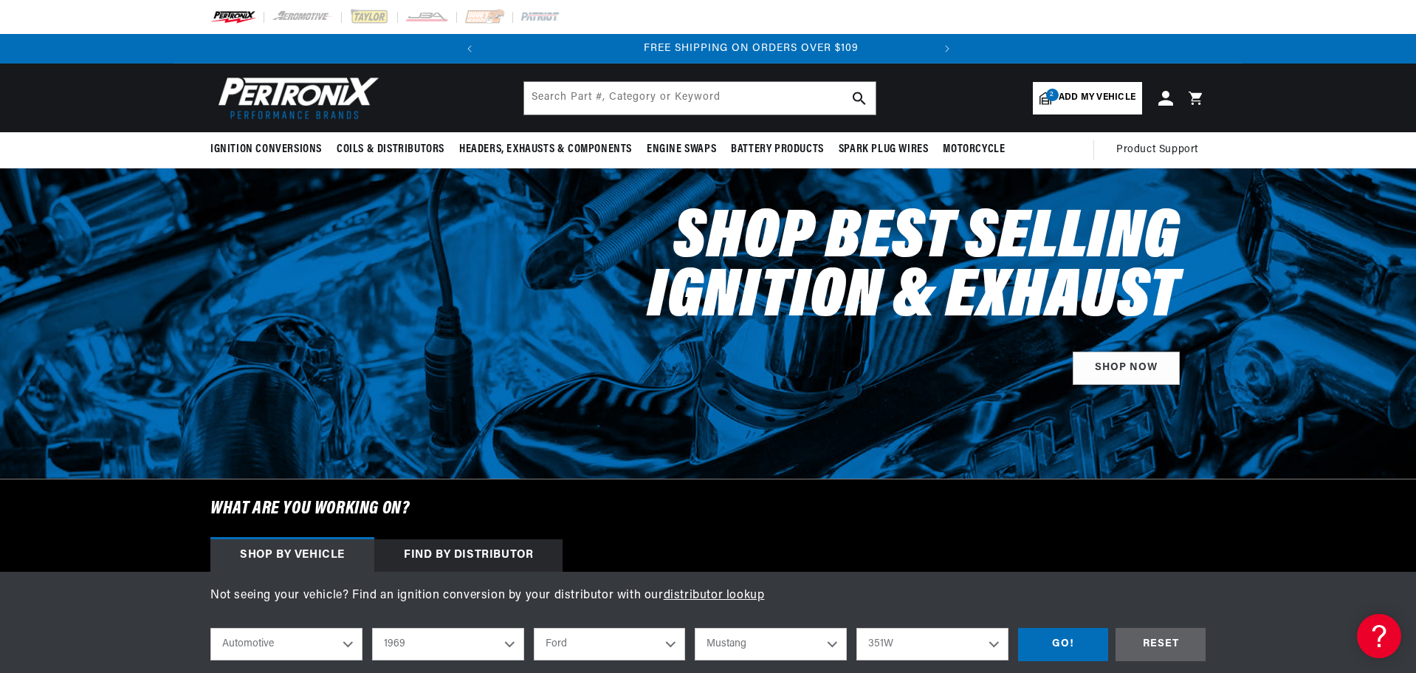
scroll to position [0, 447]
